Goal: Task Accomplishment & Management: Manage account settings

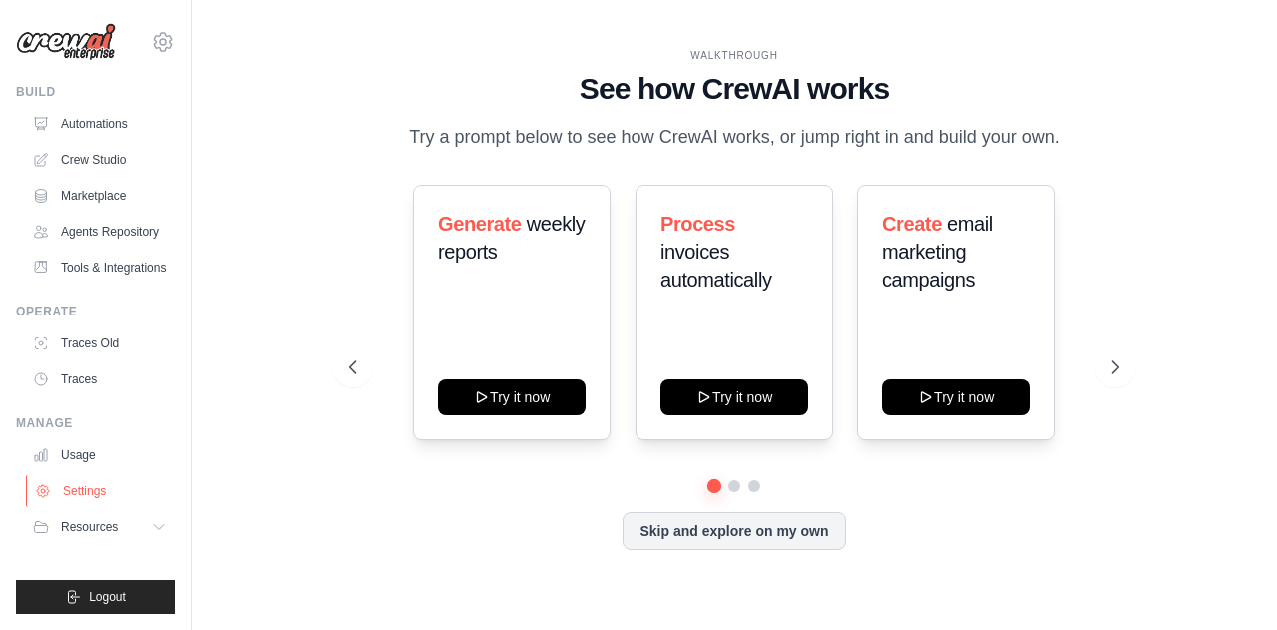
click at [88, 495] on link "Settings" at bounding box center [101, 491] width 151 height 32
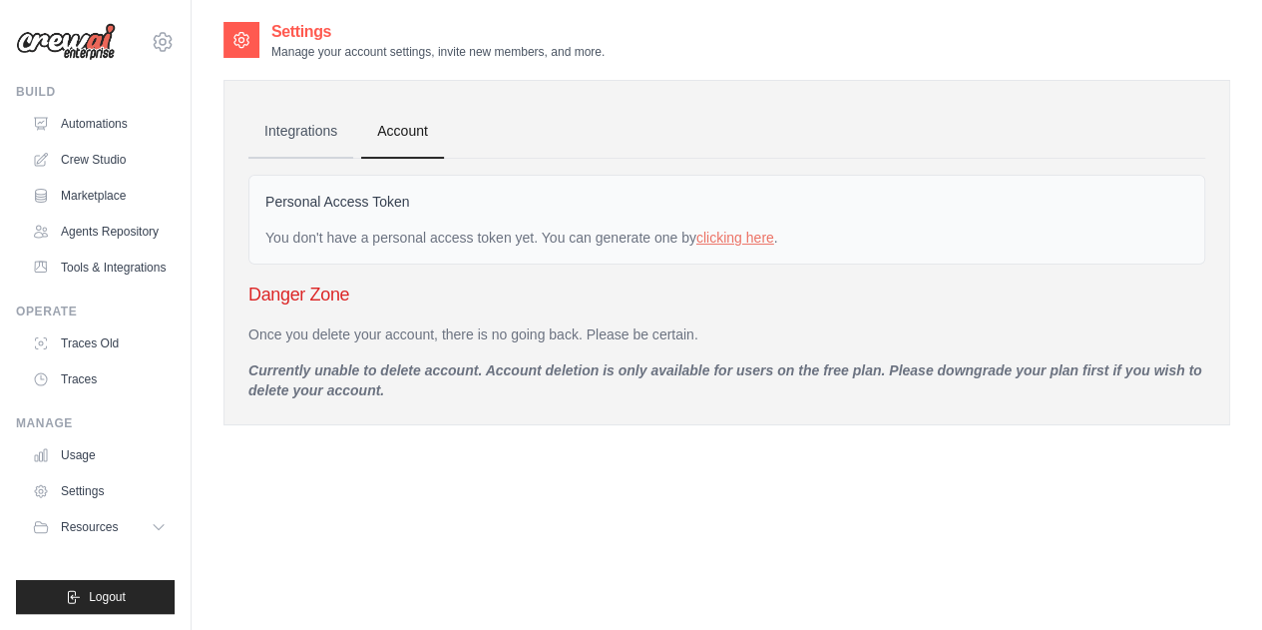
click at [305, 127] on link "Integrations" at bounding box center [300, 132] width 105 height 54
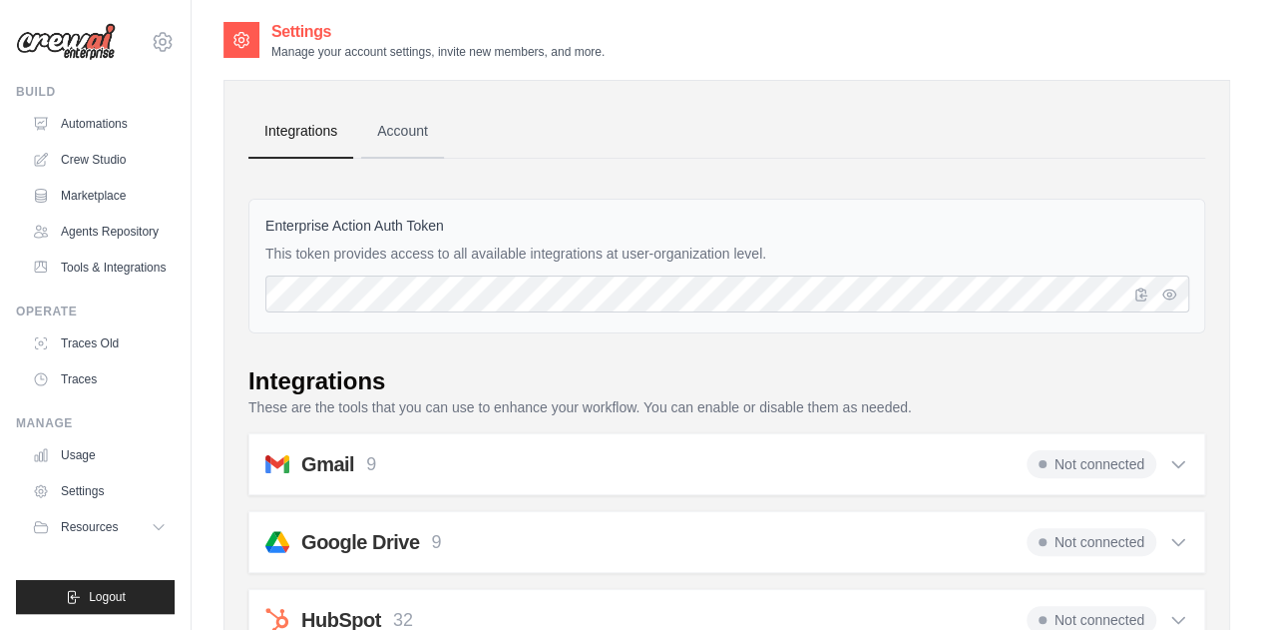
click at [401, 125] on link "Account" at bounding box center [402, 132] width 83 height 54
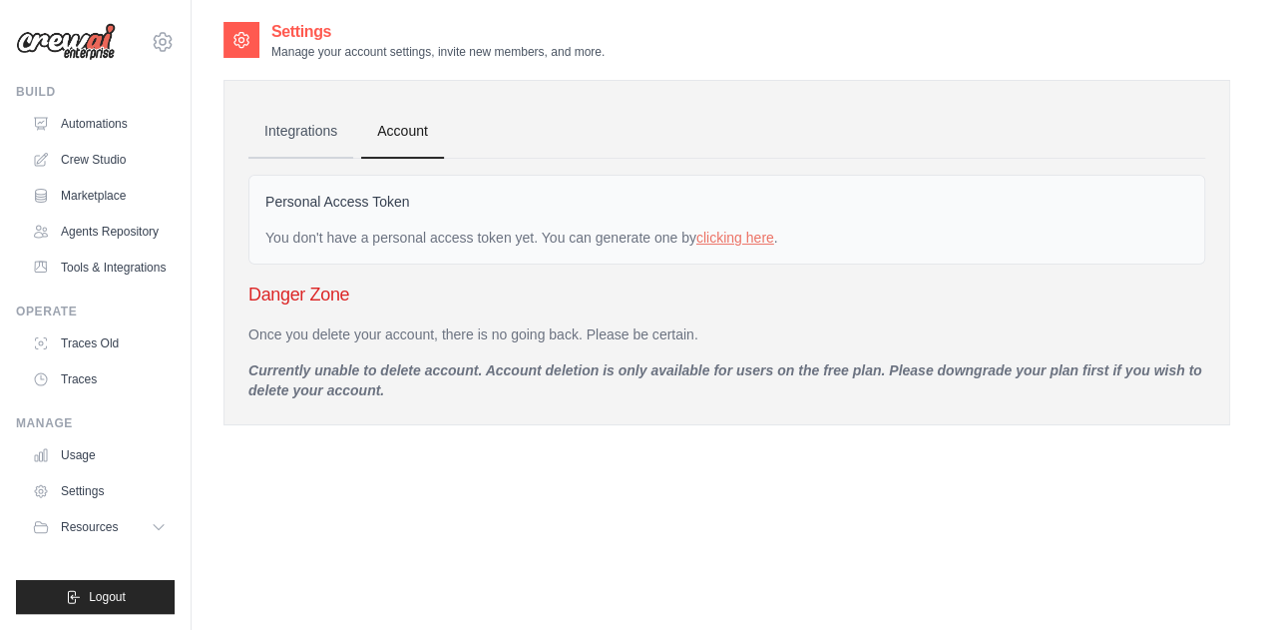
click at [293, 124] on link "Integrations" at bounding box center [300, 132] width 105 height 54
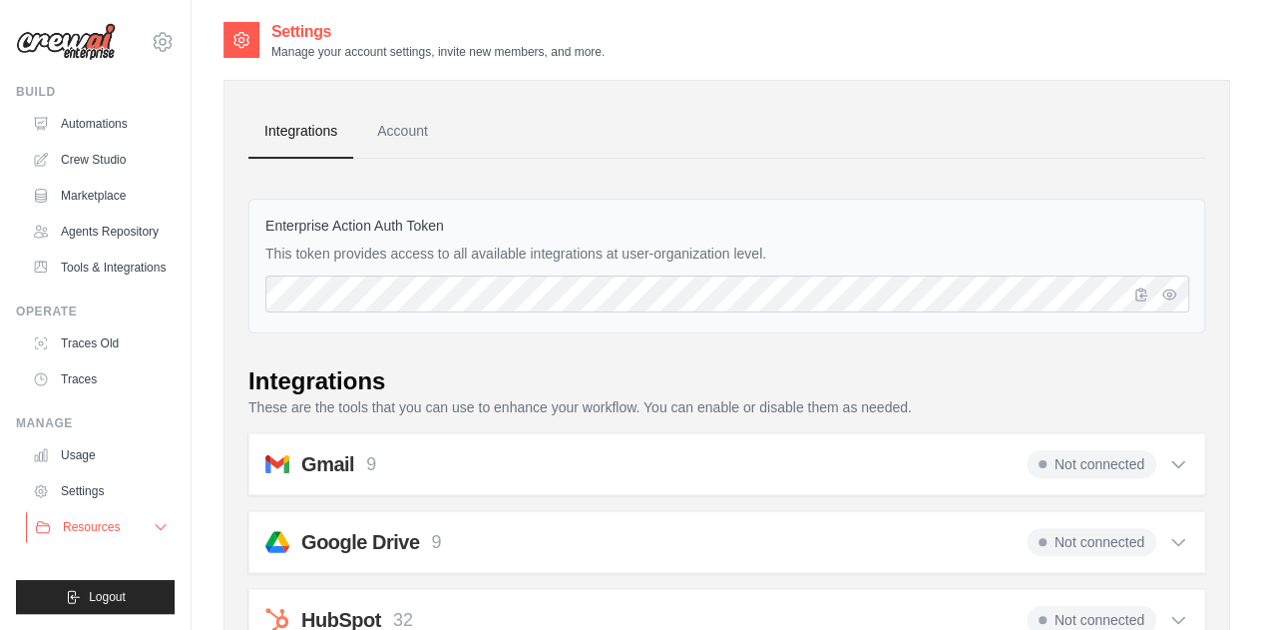
click at [73, 525] on span "Resources" at bounding box center [91, 527] width 57 height 16
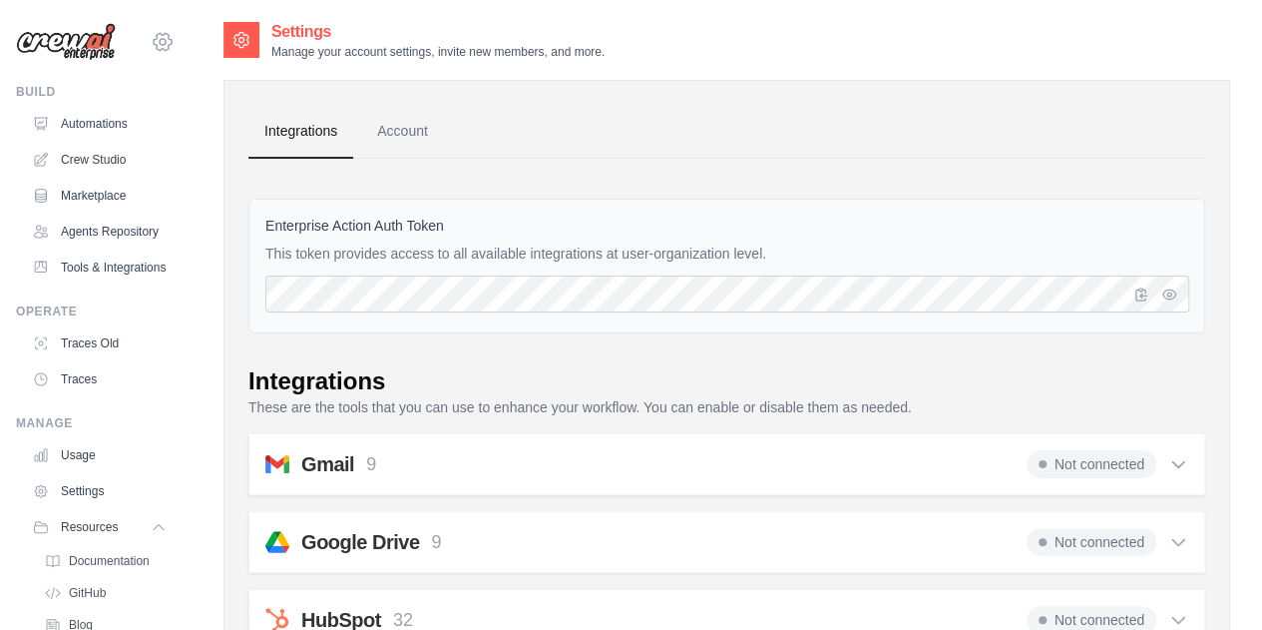
click at [151, 39] on icon at bounding box center [163, 42] width 24 height 24
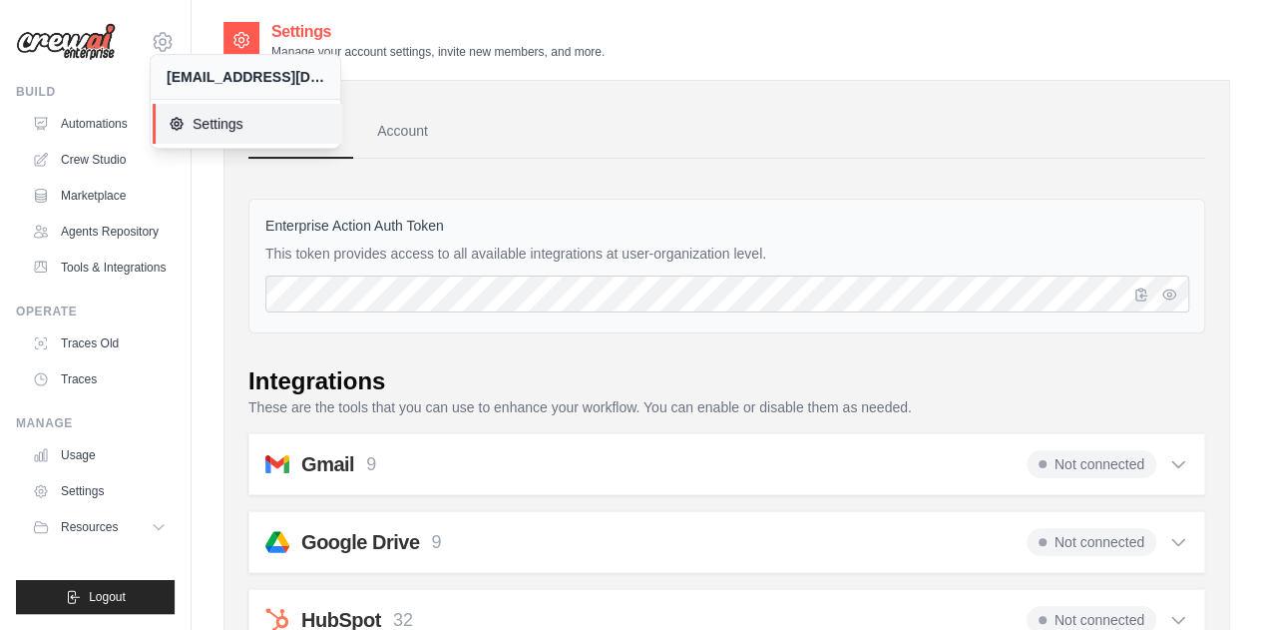
click at [188, 127] on span "Settings" at bounding box center [248, 124] width 158 height 20
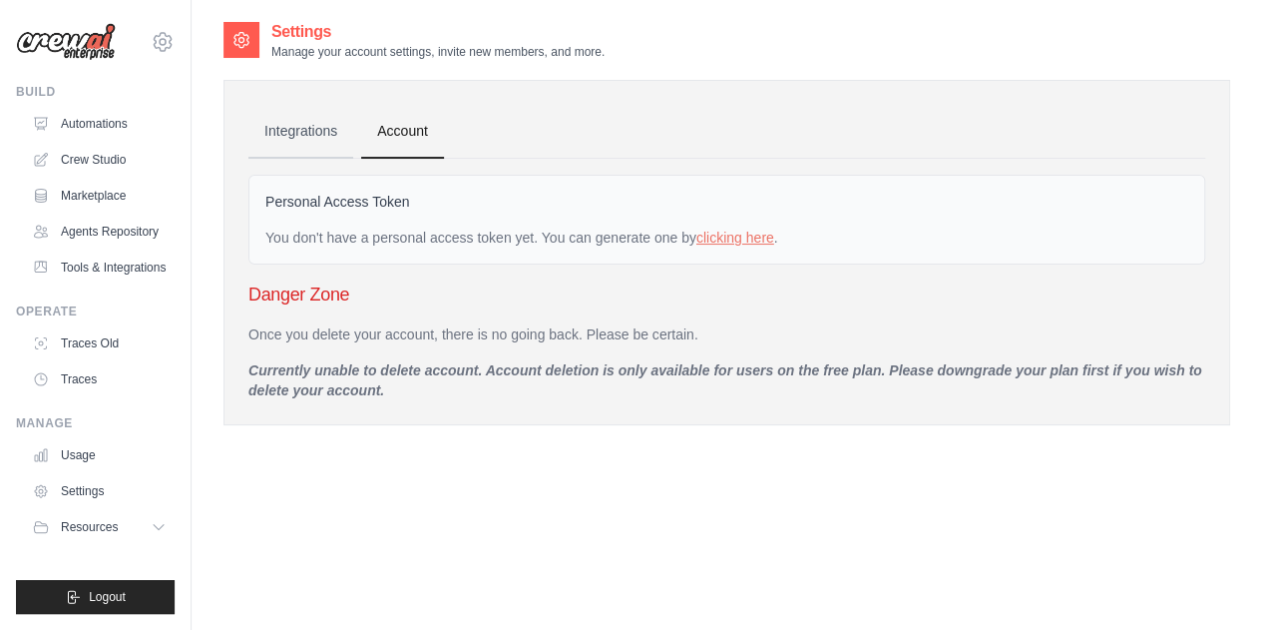
click at [281, 129] on link "Integrations" at bounding box center [300, 132] width 105 height 54
